Goal: Task Accomplishment & Management: Use online tool/utility

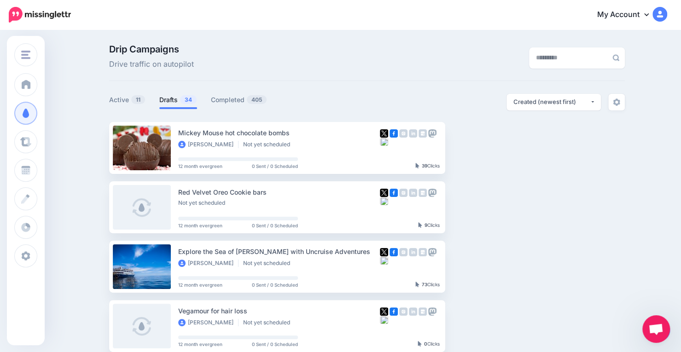
click at [175, 102] on link "Drafts 34" at bounding box center [178, 99] width 38 height 11
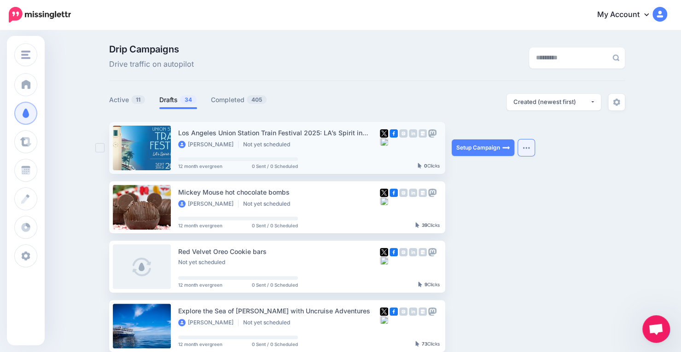
click at [532, 150] on button "button" at bounding box center [526, 147] width 17 height 17
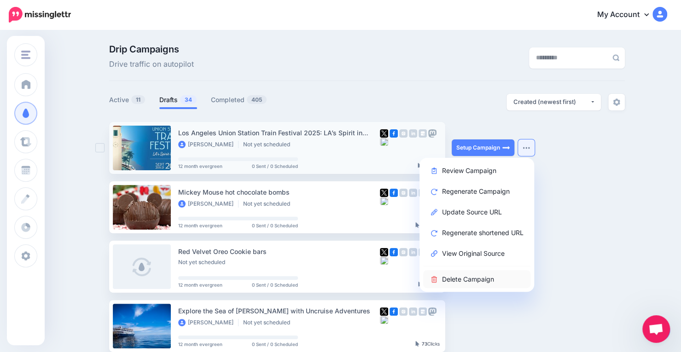
click at [465, 279] on link "Delete Campaign" at bounding box center [476, 279] width 107 height 18
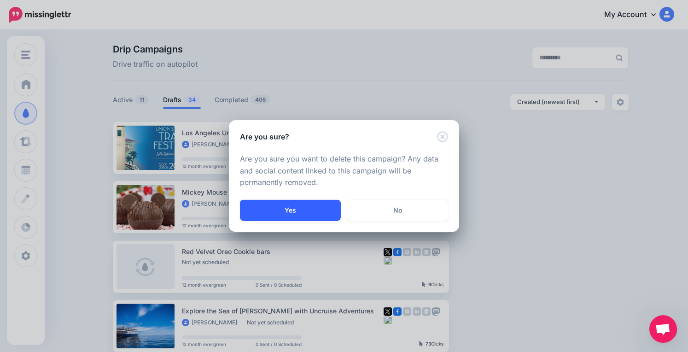
click at [279, 212] on button "Yes" at bounding box center [290, 210] width 101 height 21
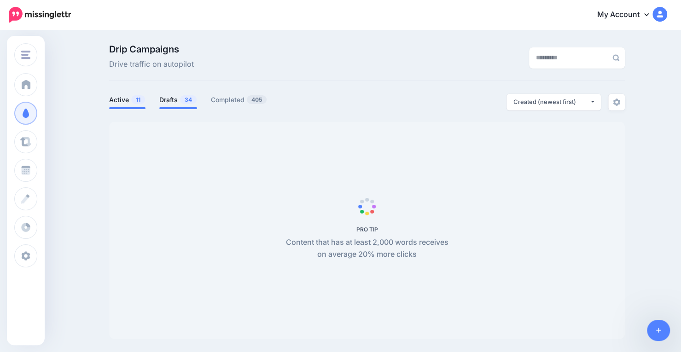
click at [177, 99] on link "Drafts 34" at bounding box center [178, 99] width 38 height 11
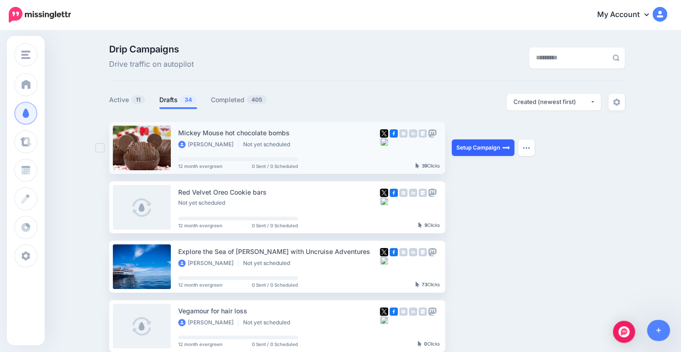
click at [477, 153] on link "Setup Campaign" at bounding box center [483, 147] width 63 height 17
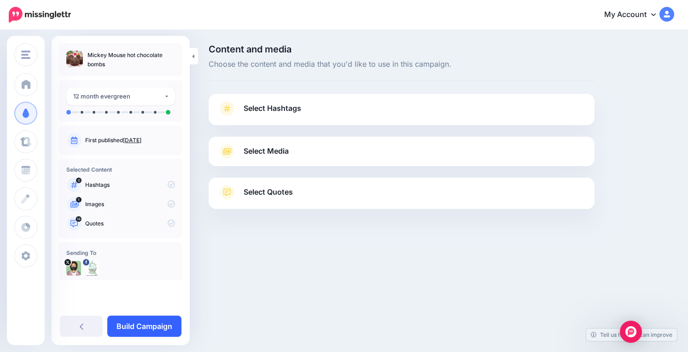
click at [135, 329] on link "Build Campaign" at bounding box center [144, 326] width 74 height 21
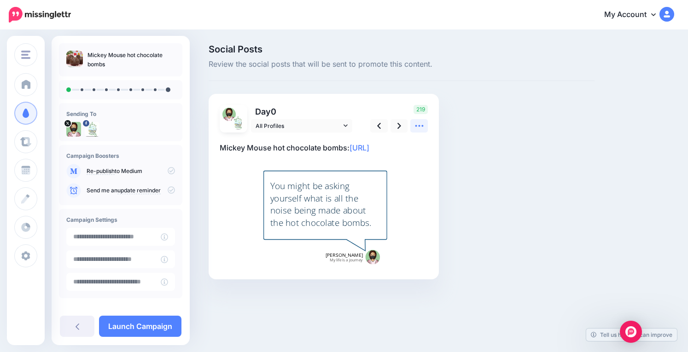
click at [420, 127] on icon at bounding box center [419, 126] width 10 height 10
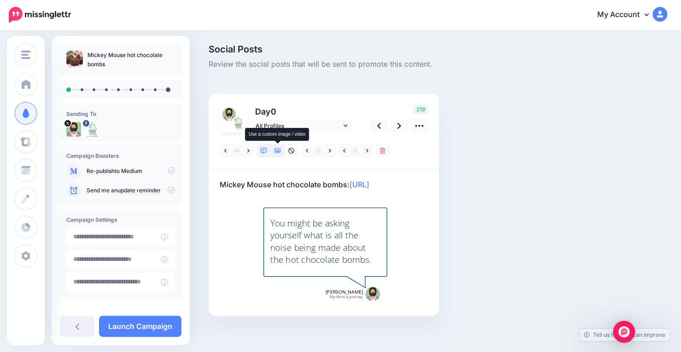
click at [277, 154] on link at bounding box center [278, 150] width 14 height 13
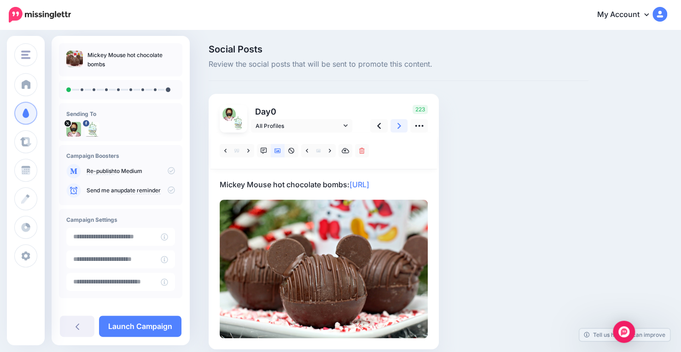
click at [396, 123] on link at bounding box center [398, 125] width 17 height 13
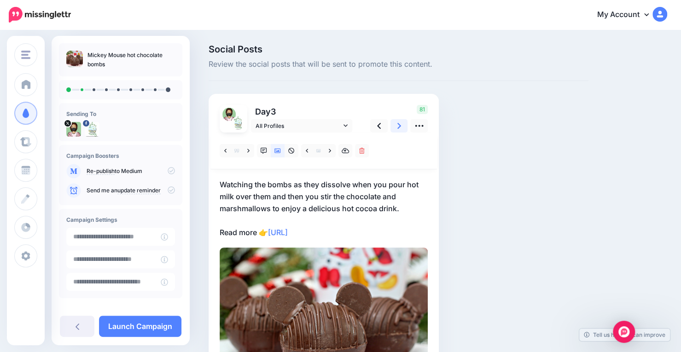
click at [402, 124] on link at bounding box center [398, 125] width 17 height 13
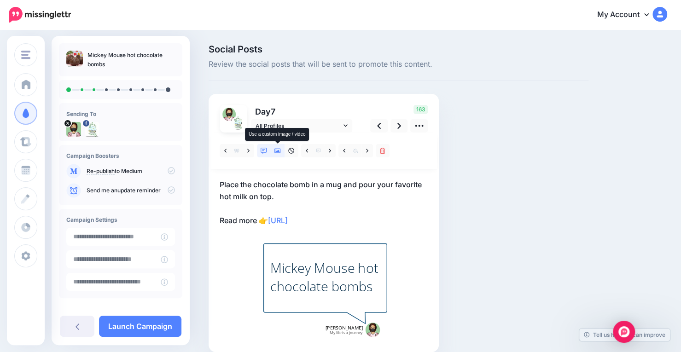
click at [276, 149] on icon at bounding box center [277, 151] width 6 height 6
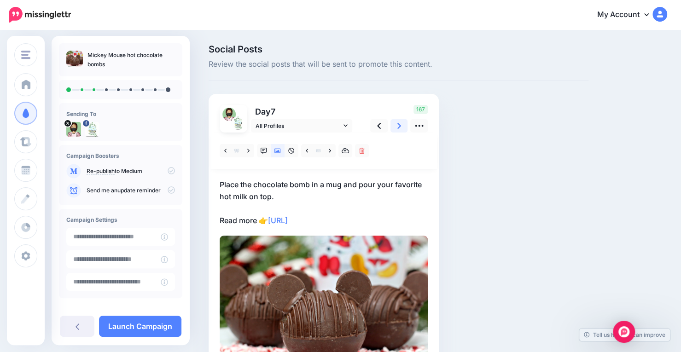
click at [395, 128] on link at bounding box center [398, 125] width 17 height 13
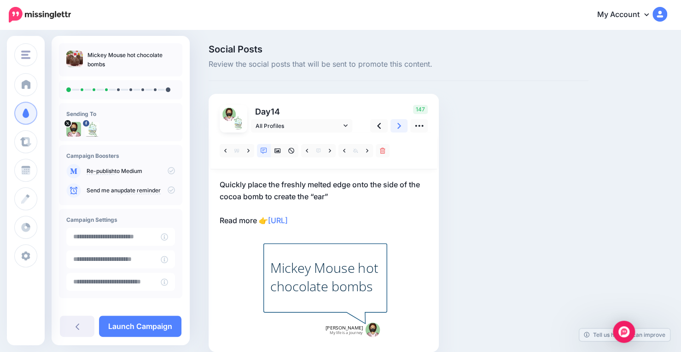
click at [395, 128] on link at bounding box center [398, 125] width 17 height 13
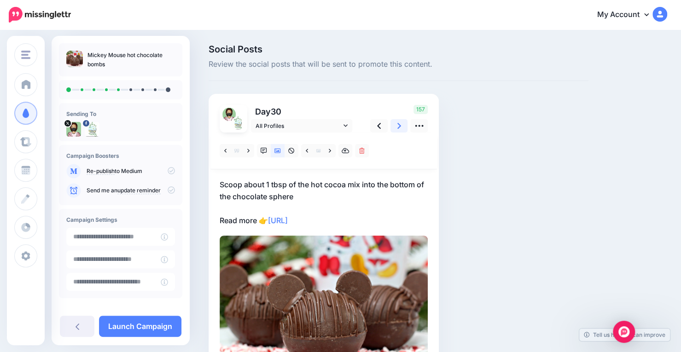
click at [395, 128] on link at bounding box center [398, 125] width 17 height 13
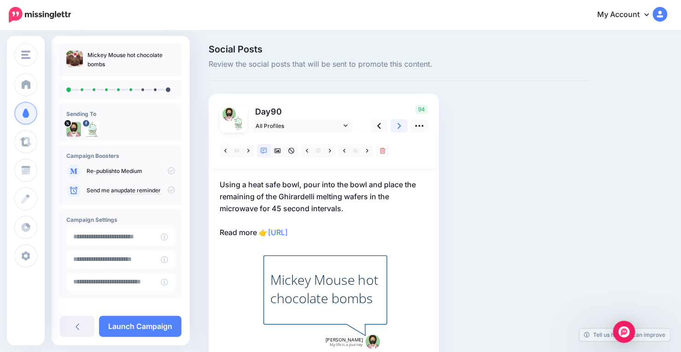
click at [395, 128] on link at bounding box center [398, 125] width 17 height 13
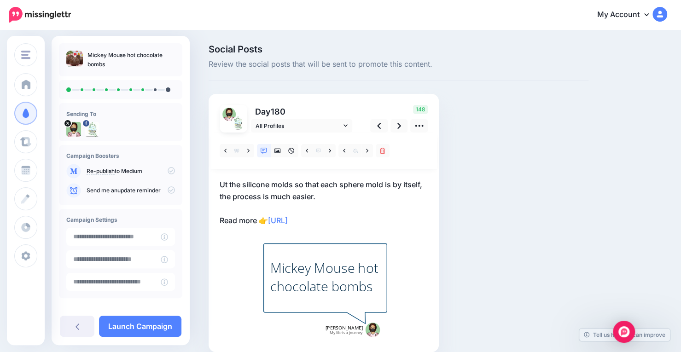
click at [230, 186] on p "Ut the silicone molds so that each sphere mold is by itself, the process is muc…" at bounding box center [324, 203] width 208 height 48
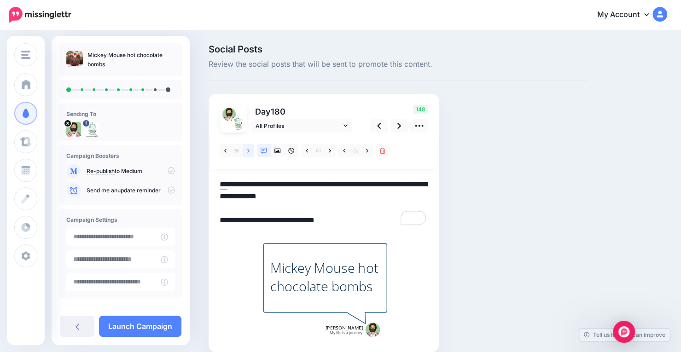
click at [248, 153] on icon at bounding box center [248, 151] width 2 height 6
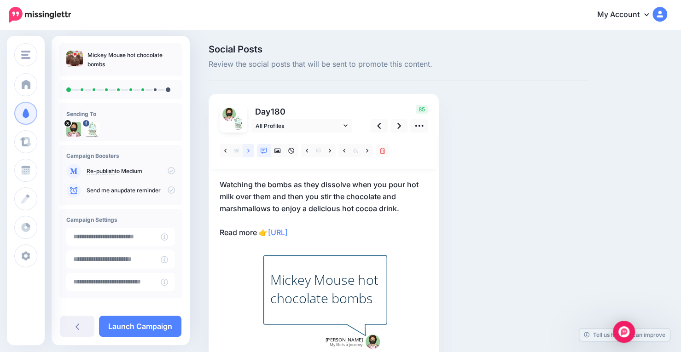
click at [247, 154] on link at bounding box center [249, 150] width 12 height 13
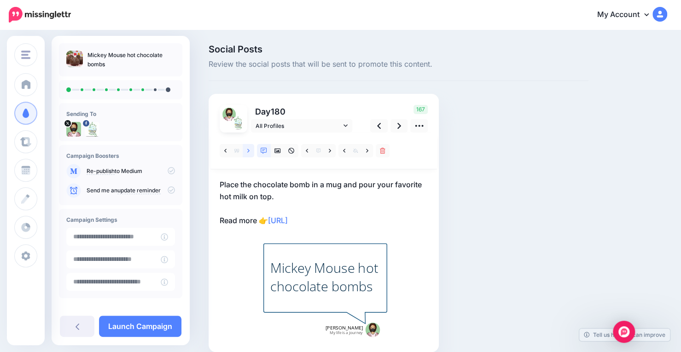
click at [247, 154] on link at bounding box center [249, 150] width 12 height 13
click at [279, 152] on icon at bounding box center [277, 151] width 6 height 6
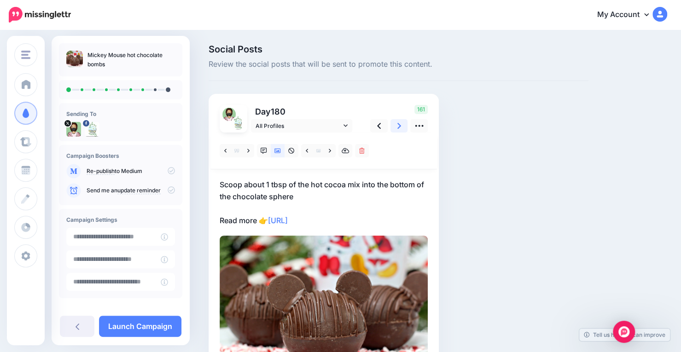
click at [398, 127] on icon at bounding box center [399, 126] width 4 height 10
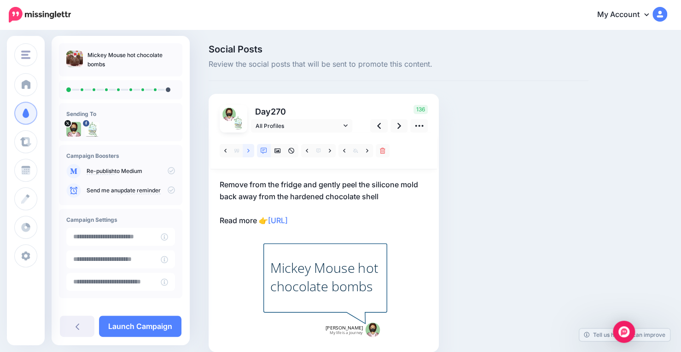
click at [250, 152] on link at bounding box center [249, 150] width 12 height 13
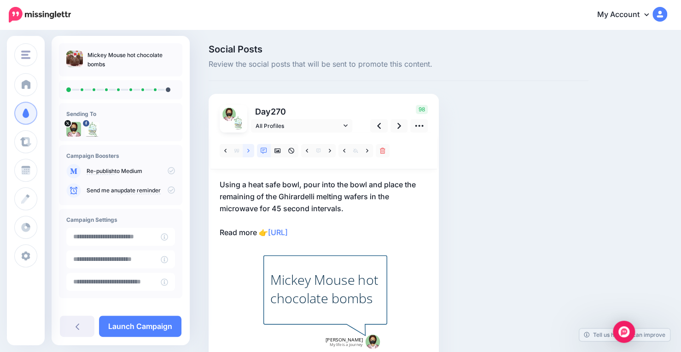
click at [250, 152] on link at bounding box center [249, 150] width 12 height 13
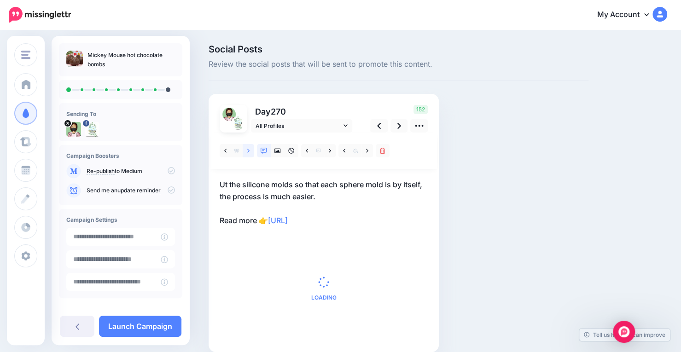
click at [250, 152] on link at bounding box center [249, 150] width 12 height 13
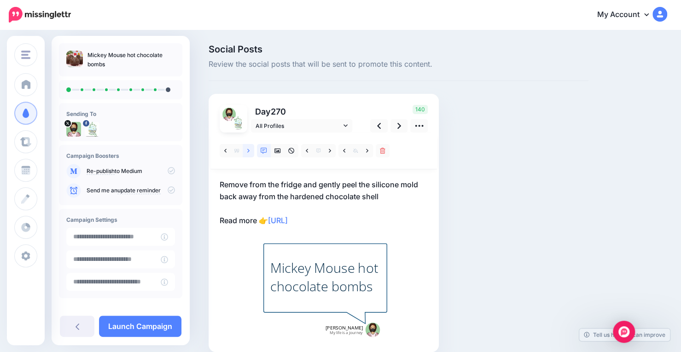
click at [250, 152] on link at bounding box center [249, 150] width 12 height 13
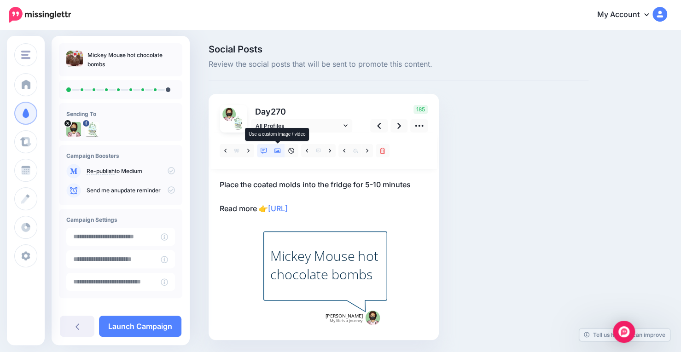
click at [280, 150] on icon at bounding box center [277, 151] width 6 height 5
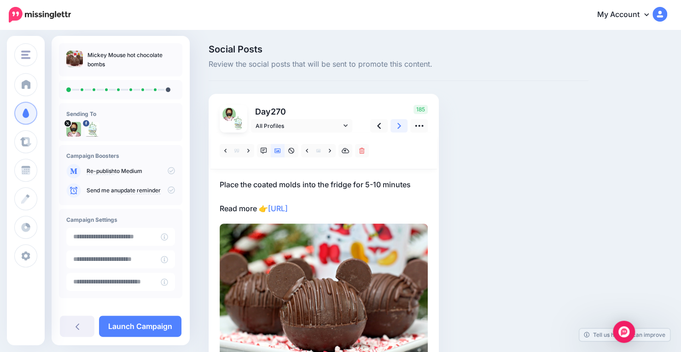
click at [395, 128] on link at bounding box center [398, 125] width 17 height 13
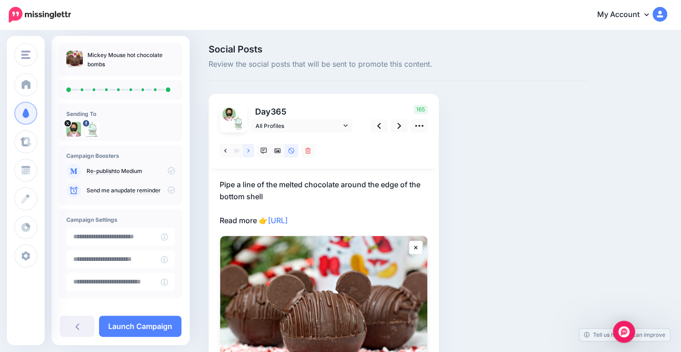
click at [249, 151] on icon at bounding box center [248, 151] width 2 height 4
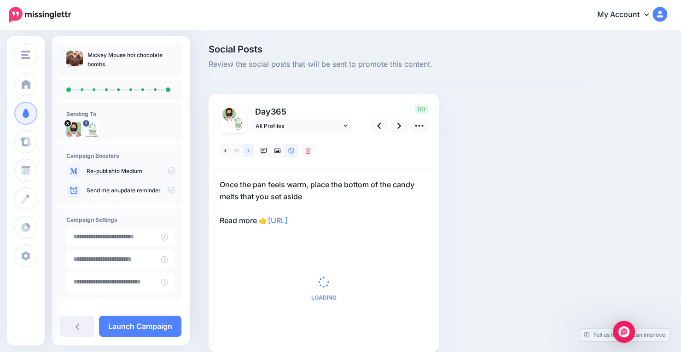
click at [249, 151] on icon at bounding box center [248, 151] width 2 height 4
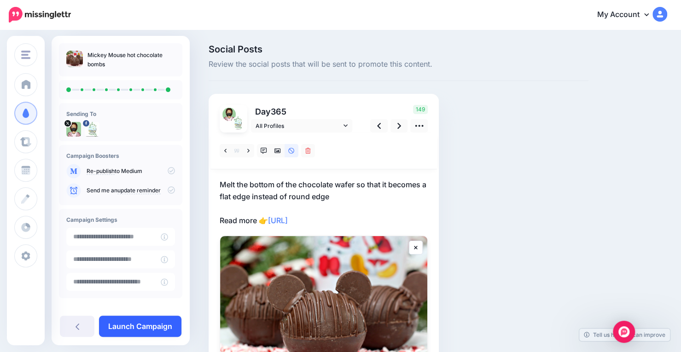
click at [145, 326] on link "Launch Campaign" at bounding box center [140, 326] width 82 height 21
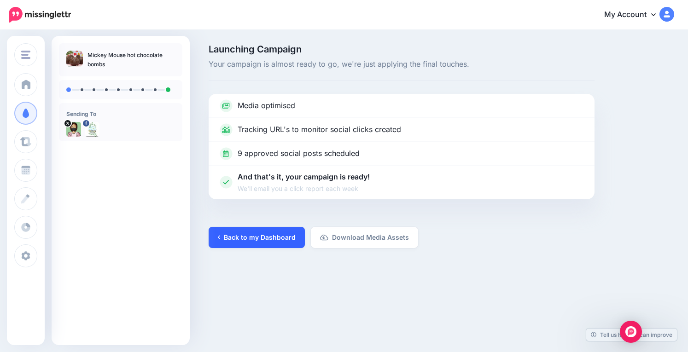
click at [244, 241] on link "Back to my Dashboard" at bounding box center [257, 237] width 96 height 21
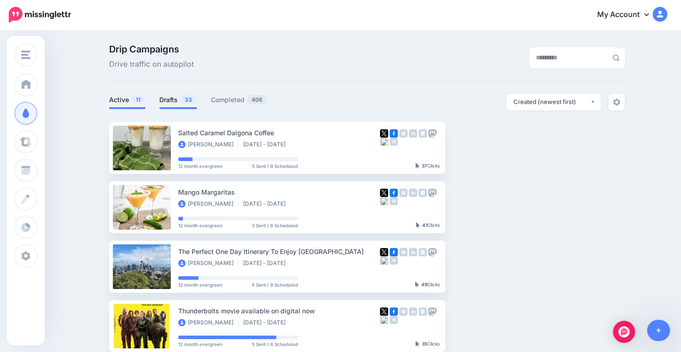
click at [174, 102] on link "Drafts 33" at bounding box center [178, 99] width 38 height 11
